Goal: Task Accomplishment & Management: Use online tool/utility

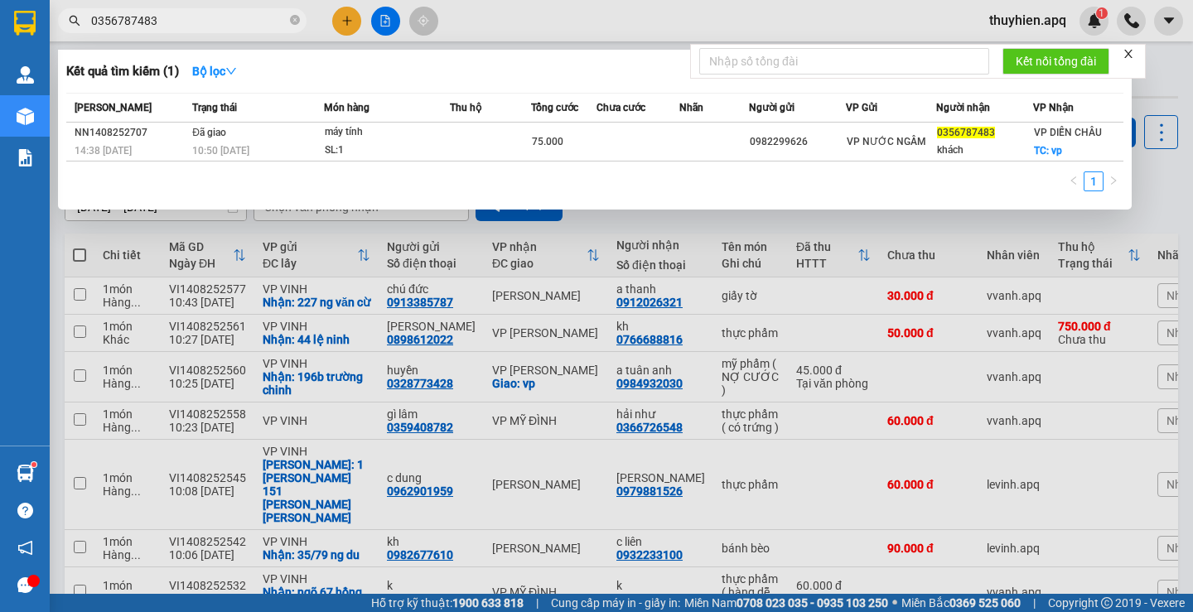
click at [294, 17] on icon "close-circle" at bounding box center [295, 20] width 10 height 10
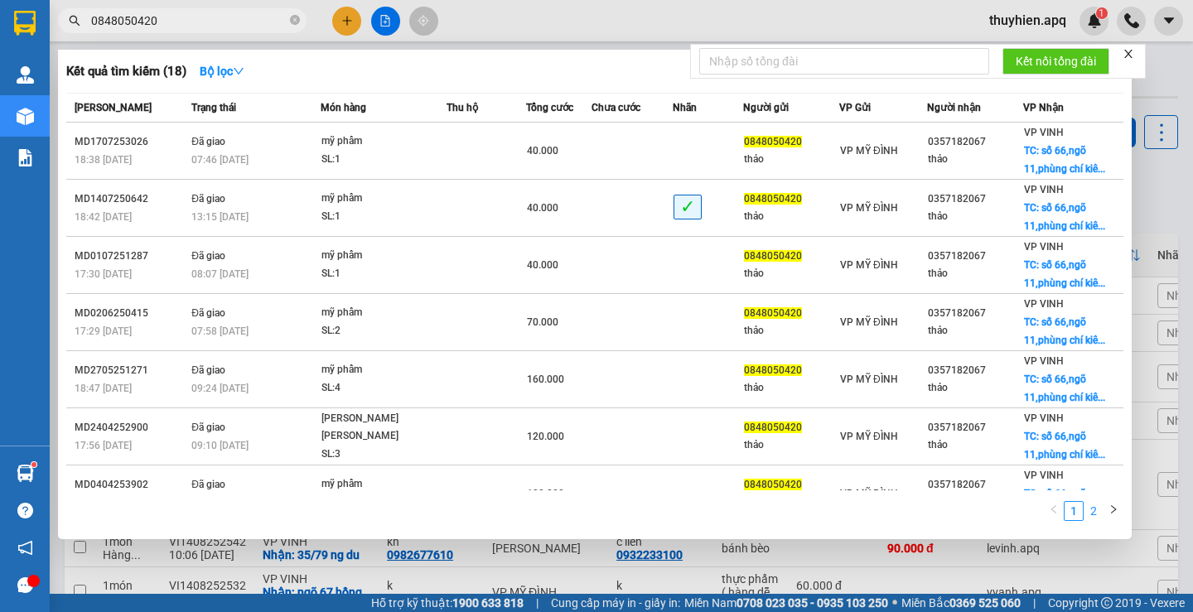
click at [1090, 510] on link "2" at bounding box center [1094, 511] width 18 height 18
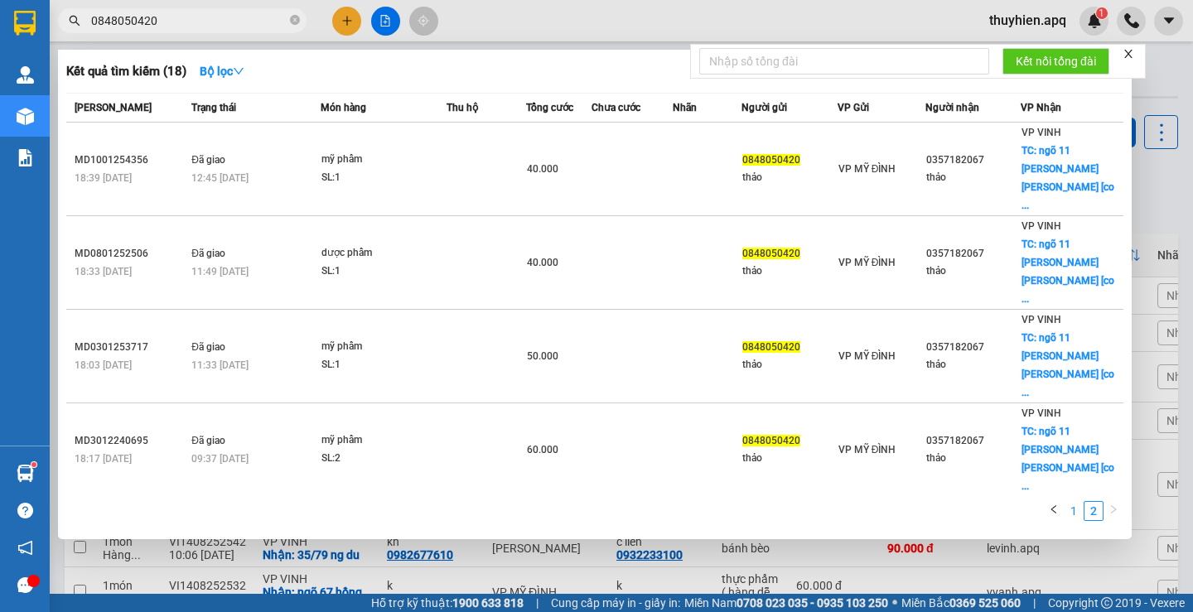
click at [1070, 507] on link "1" at bounding box center [1074, 511] width 18 height 18
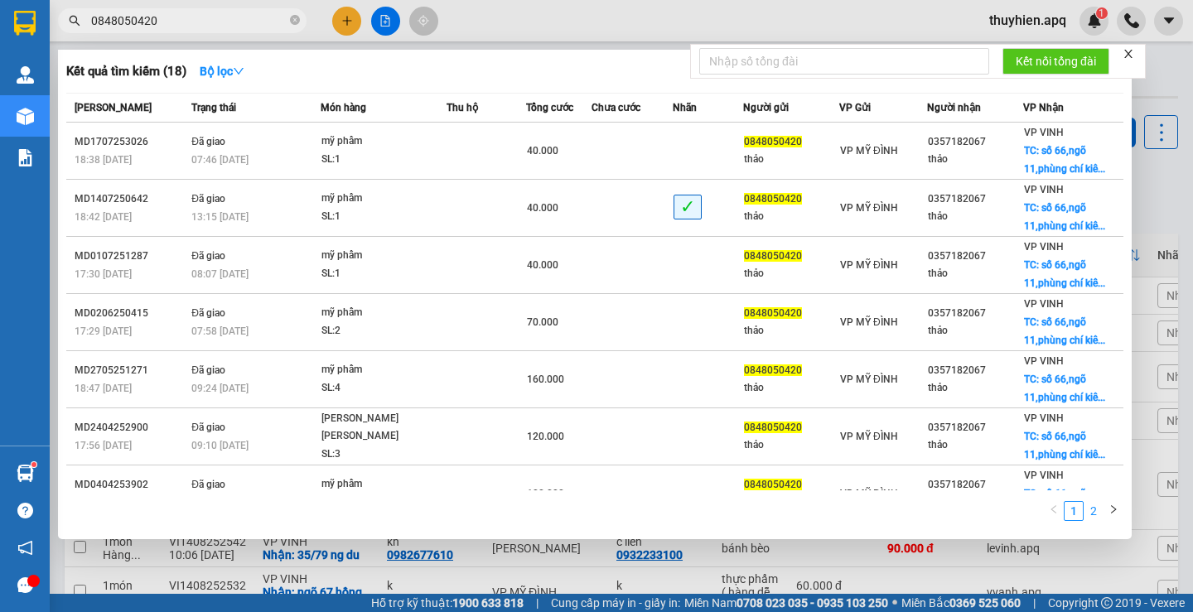
click at [1095, 512] on link "2" at bounding box center [1094, 511] width 18 height 18
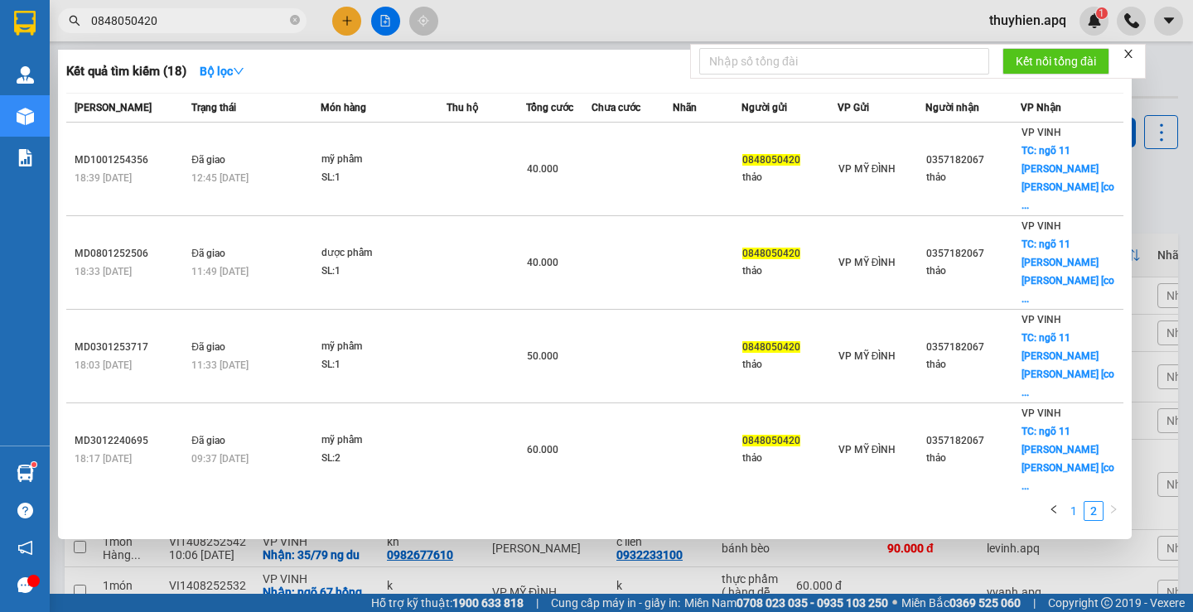
click at [1073, 515] on link "1" at bounding box center [1074, 511] width 18 height 18
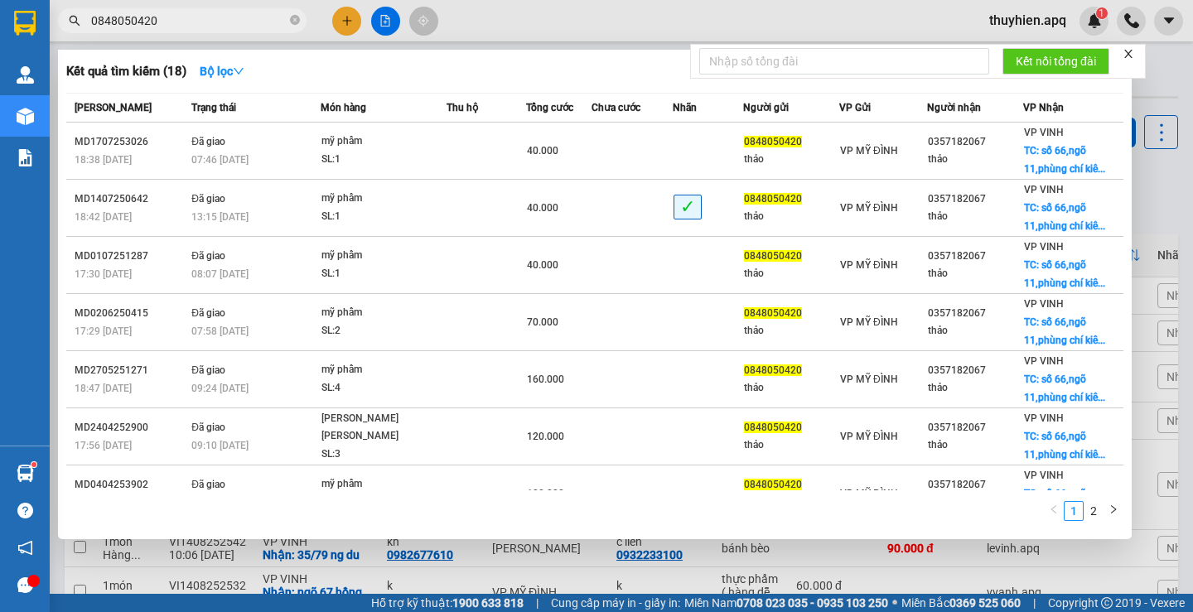
click at [216, 3] on div at bounding box center [596, 306] width 1193 height 612
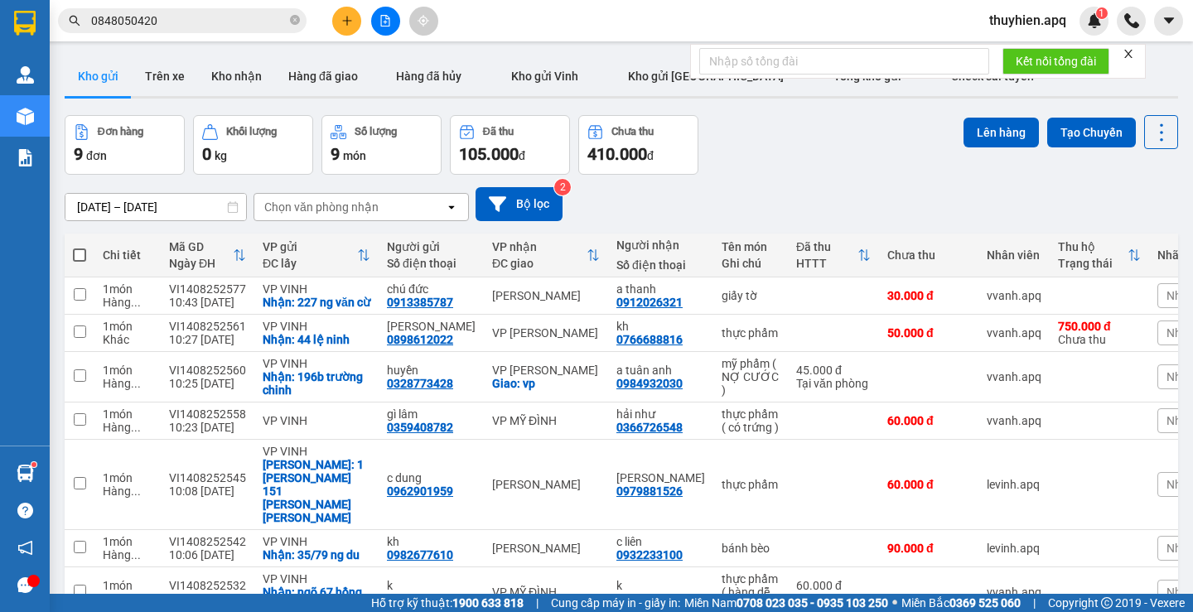
click at [220, 19] on input "0848050420" at bounding box center [189, 21] width 196 height 18
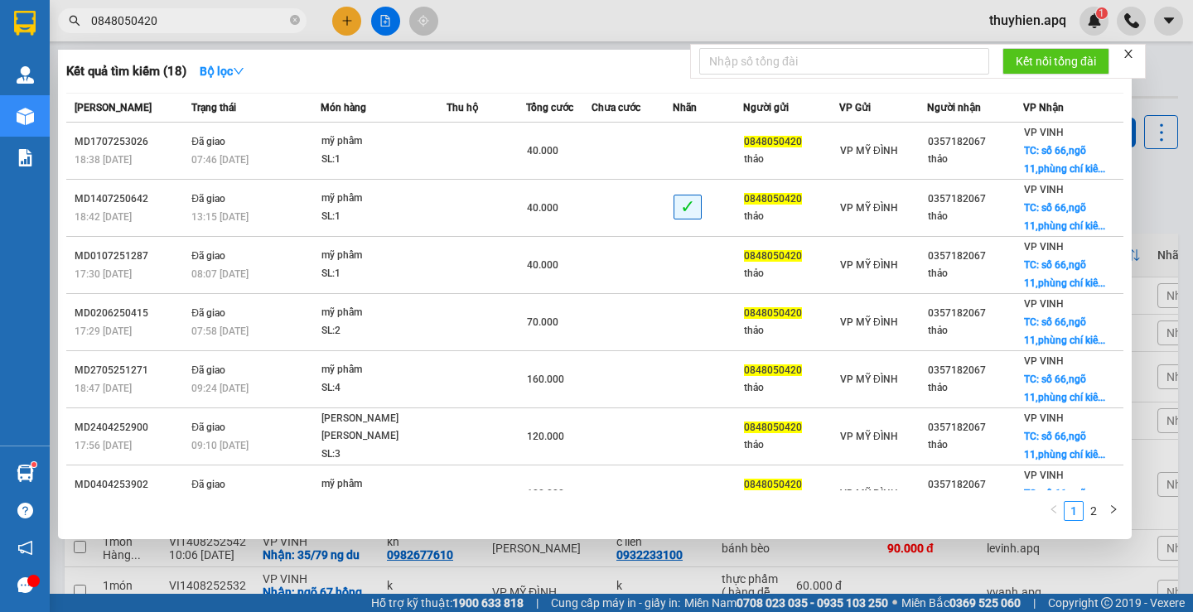
click at [220, 19] on input "0848050420" at bounding box center [189, 21] width 196 height 18
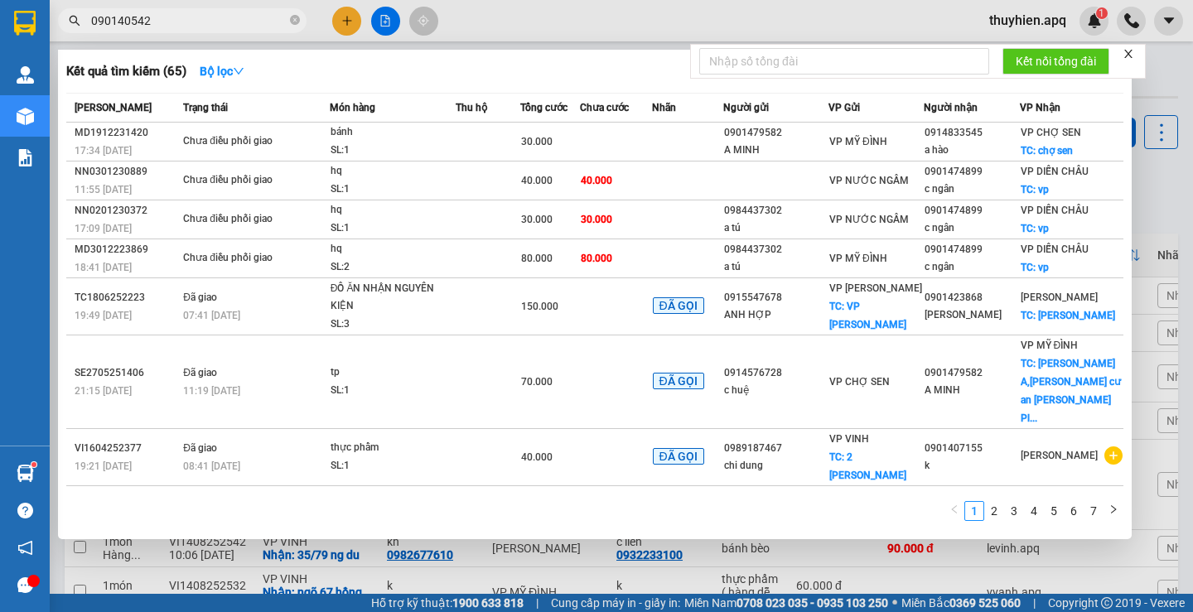
type input "0901405420"
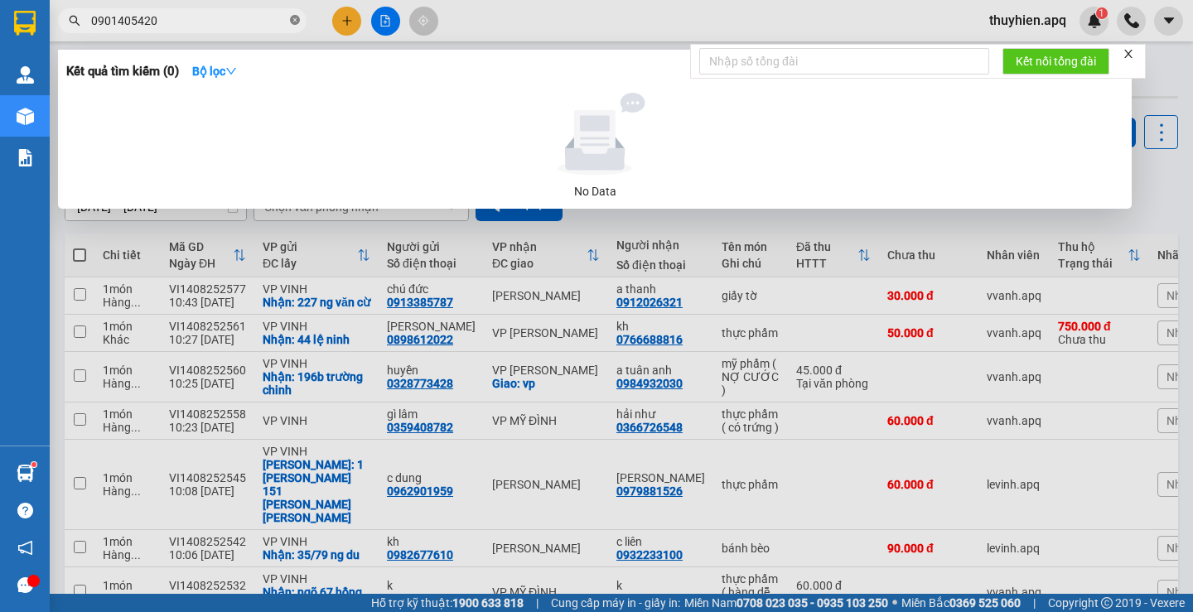
click at [298, 22] on icon "close-circle" at bounding box center [295, 20] width 10 height 10
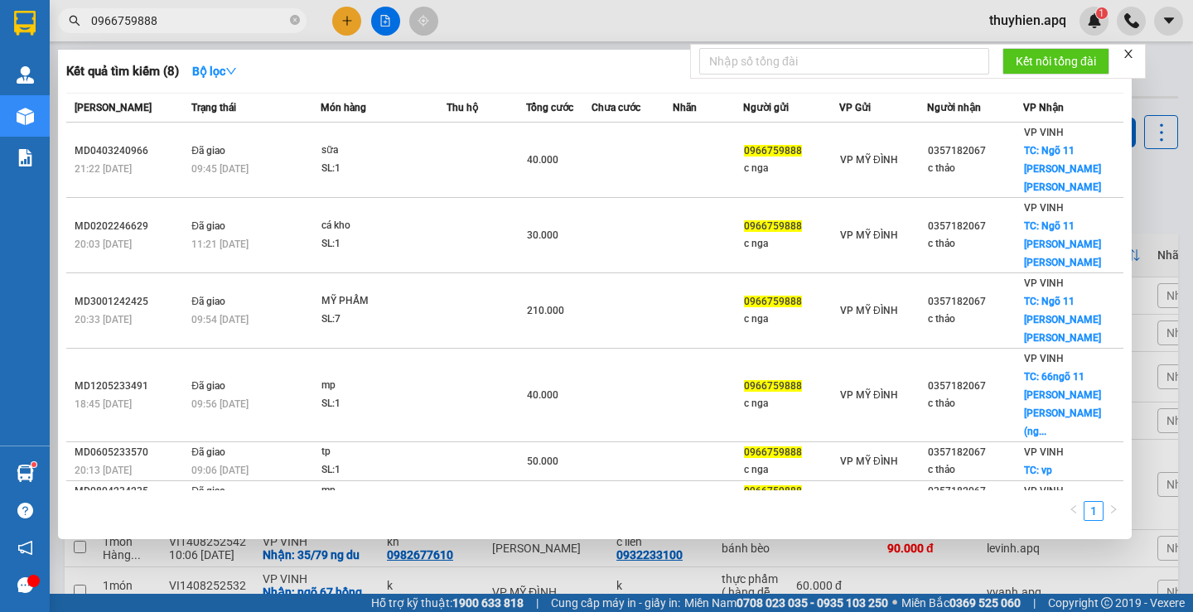
type input "0966759888"
